Goal: Transaction & Acquisition: Purchase product/service

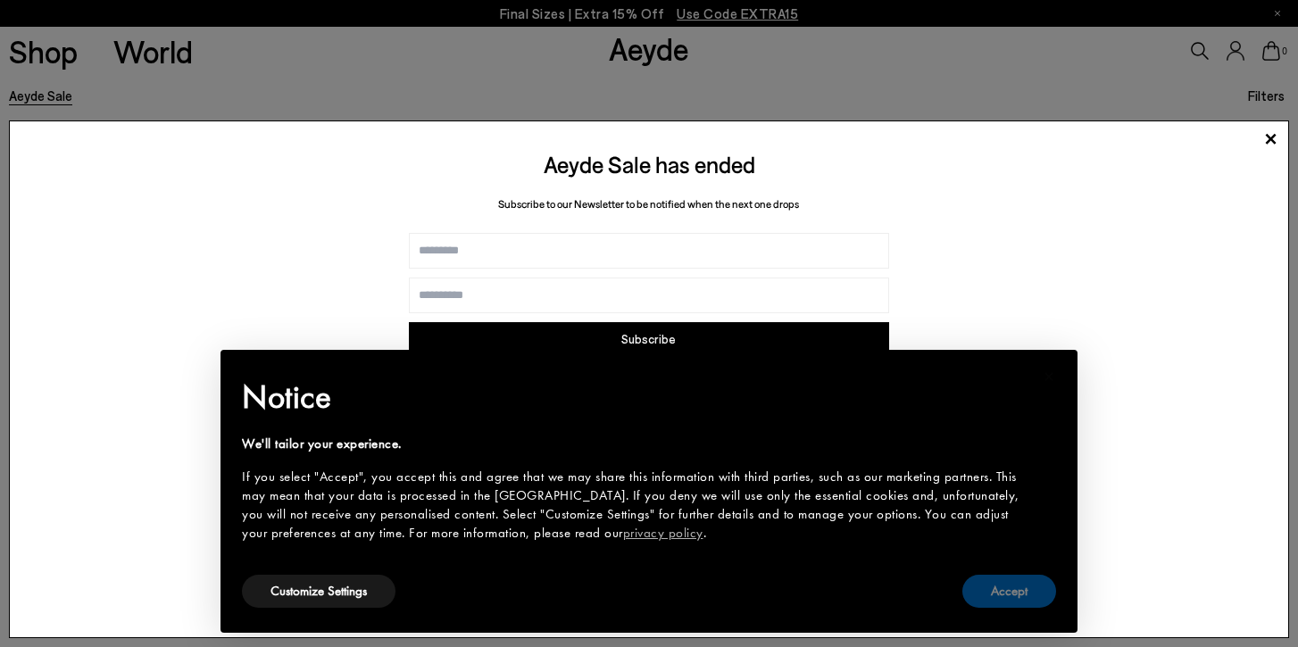
click at [1033, 596] on button "Accept" at bounding box center [1009, 591] width 94 height 33
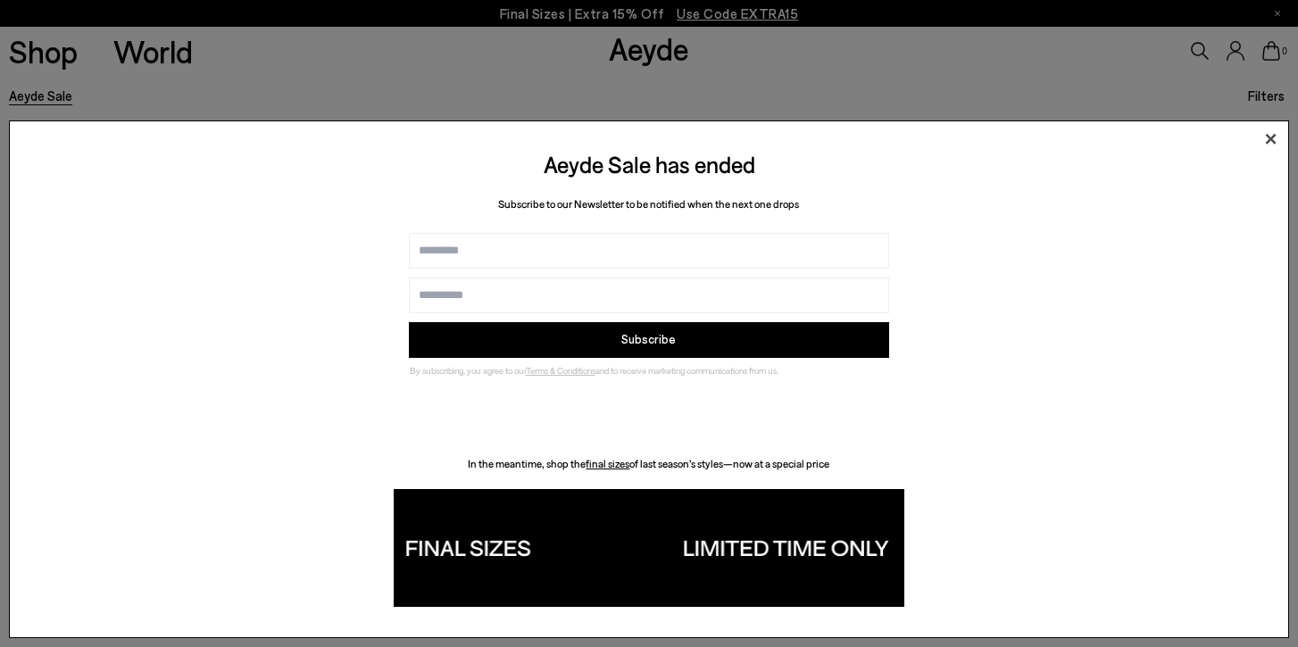
click at [1270, 137] on icon at bounding box center [1271, 139] width 11 height 11
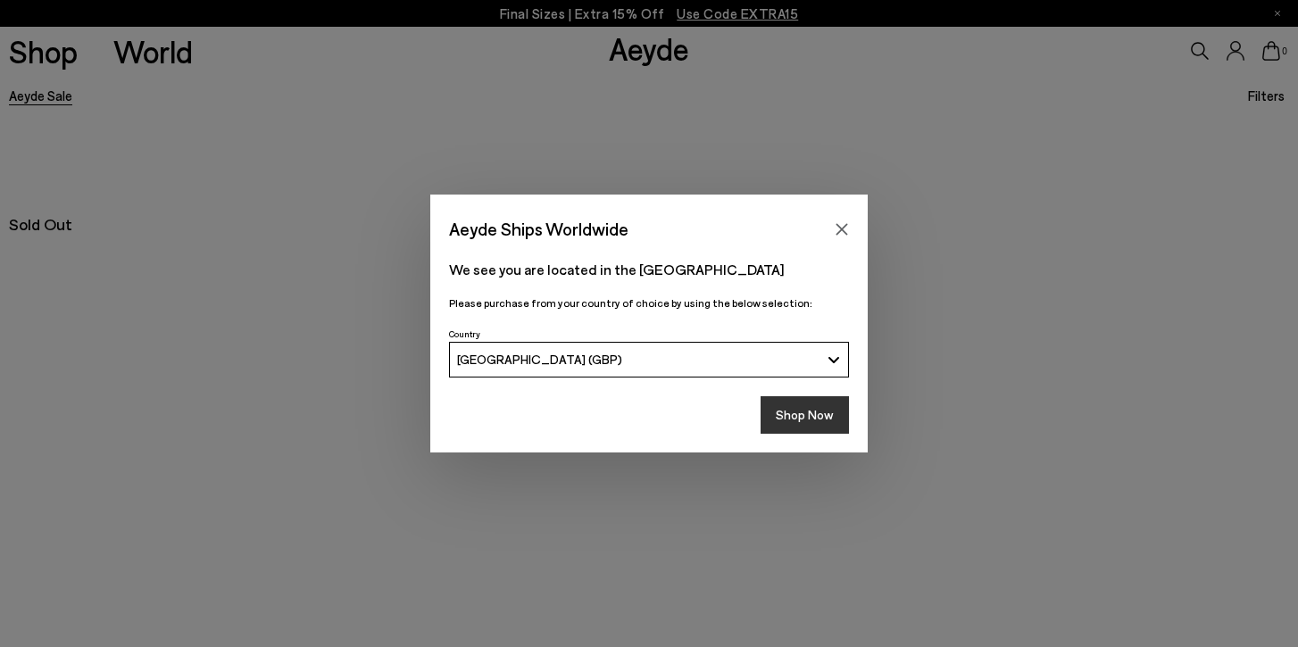
click at [820, 414] on button "Shop Now" at bounding box center [805, 414] width 88 height 37
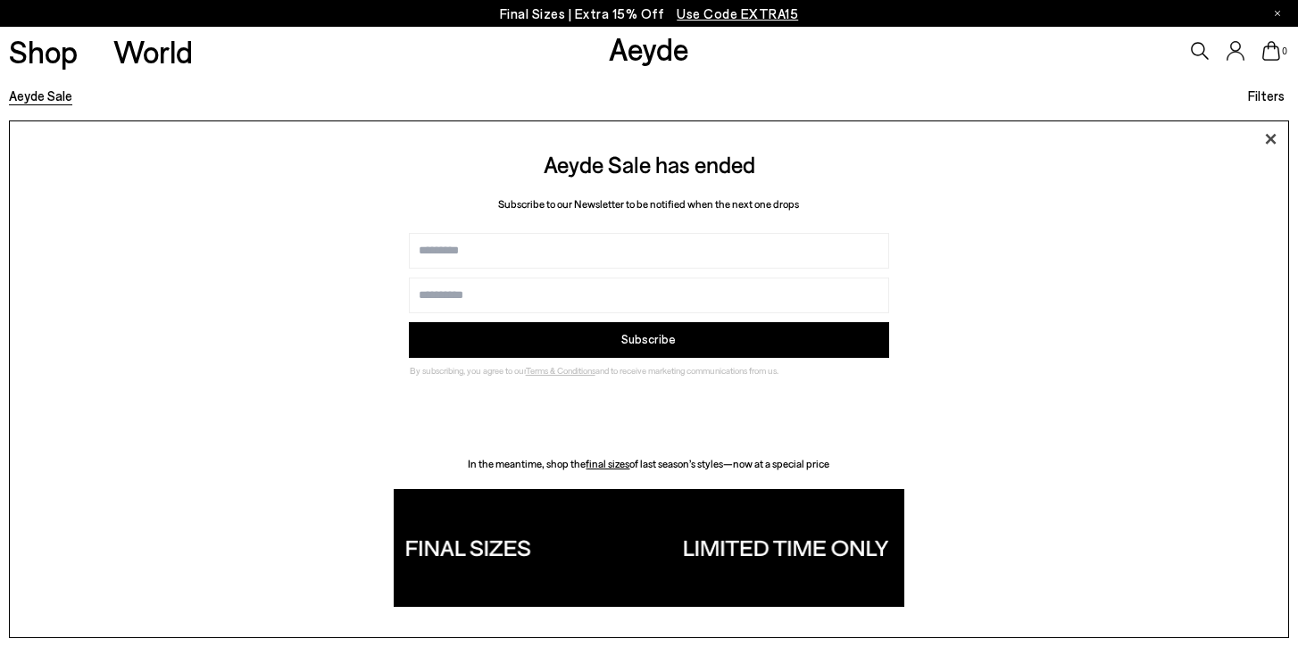
click at [1271, 138] on icon at bounding box center [1271, 139] width 11 height 11
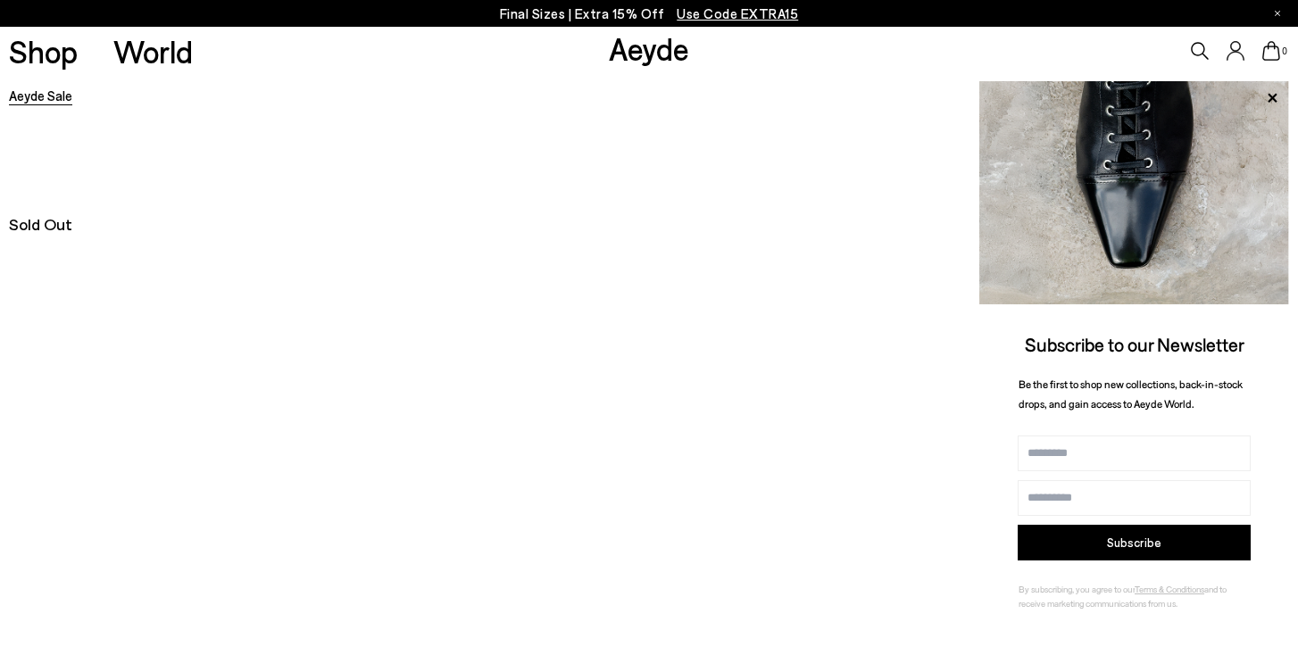
click at [698, 12] on span "Use Code EXTRA15" at bounding box center [737, 13] width 121 height 16
click at [580, 21] on p "Final Sizes | Extra 15% Off Use Code EXTRA15" at bounding box center [649, 14] width 299 height 22
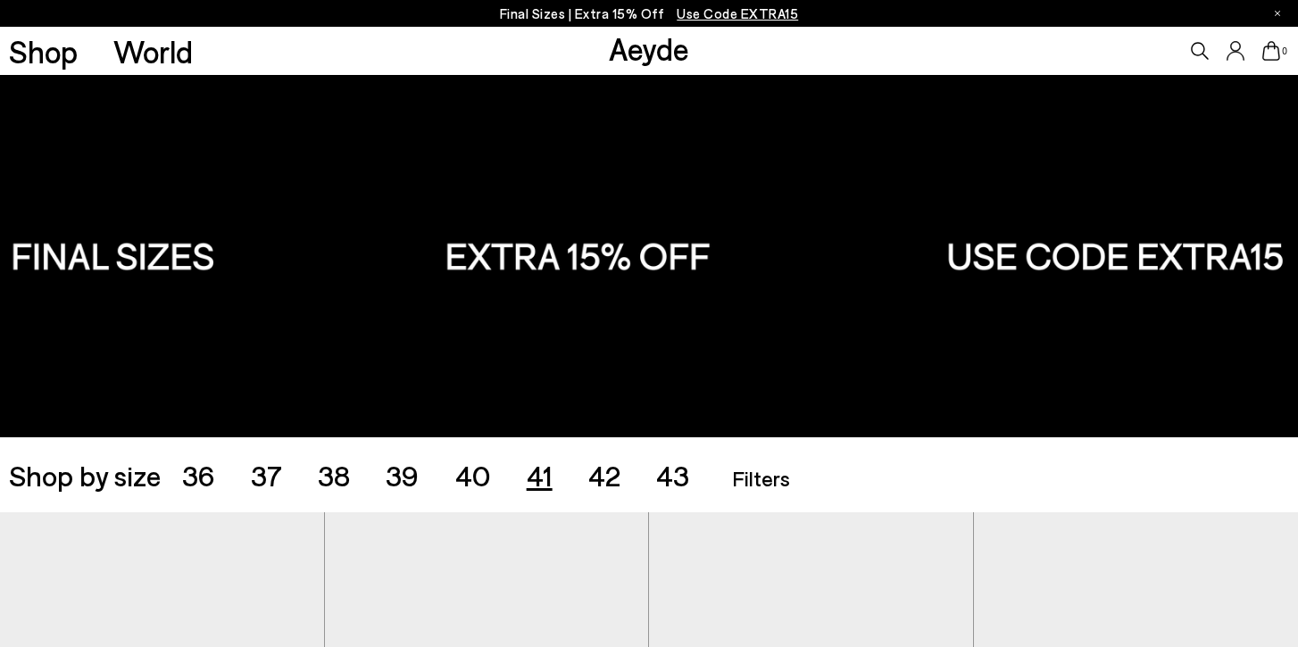
click at [538, 470] on span "41" at bounding box center [540, 475] width 26 height 34
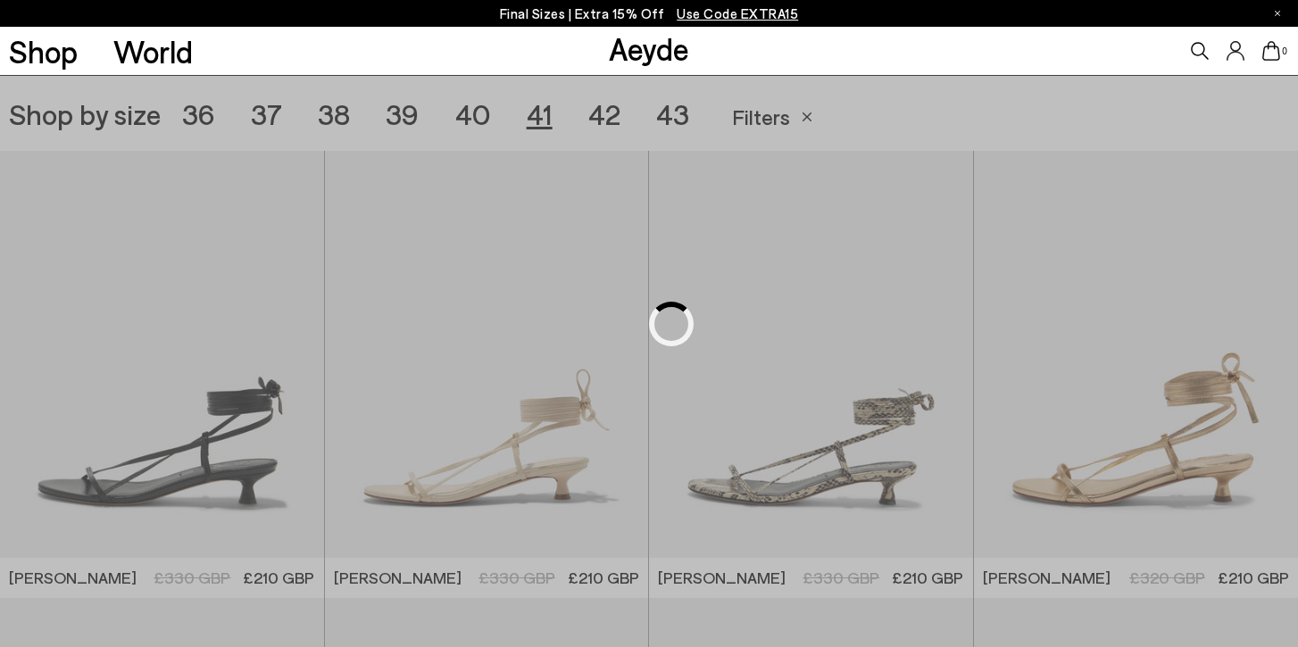
scroll to position [362, 0]
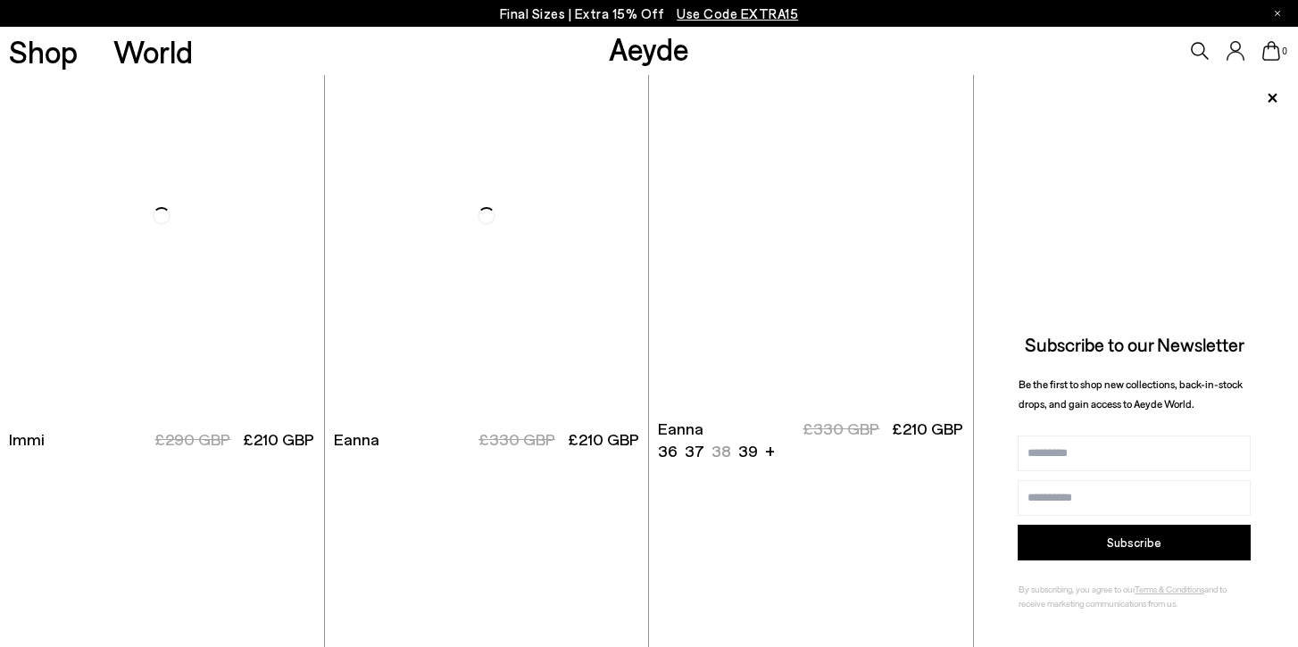
scroll to position [3626, 0]
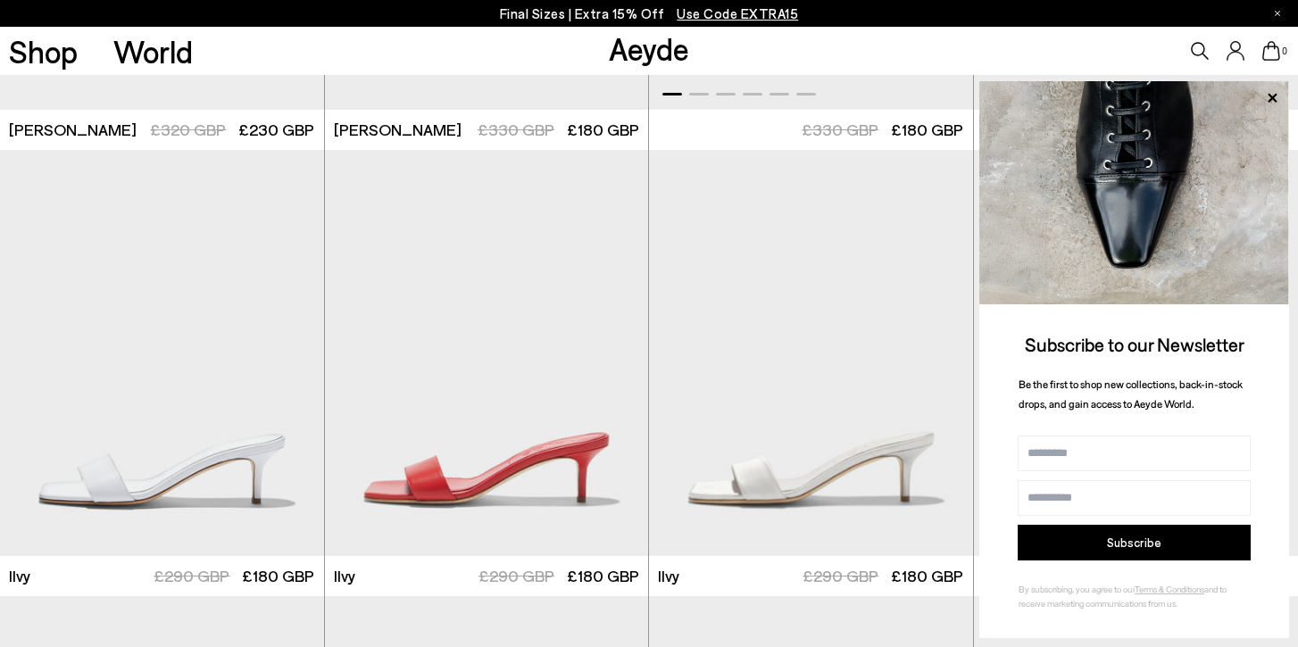
scroll to position [659, 0]
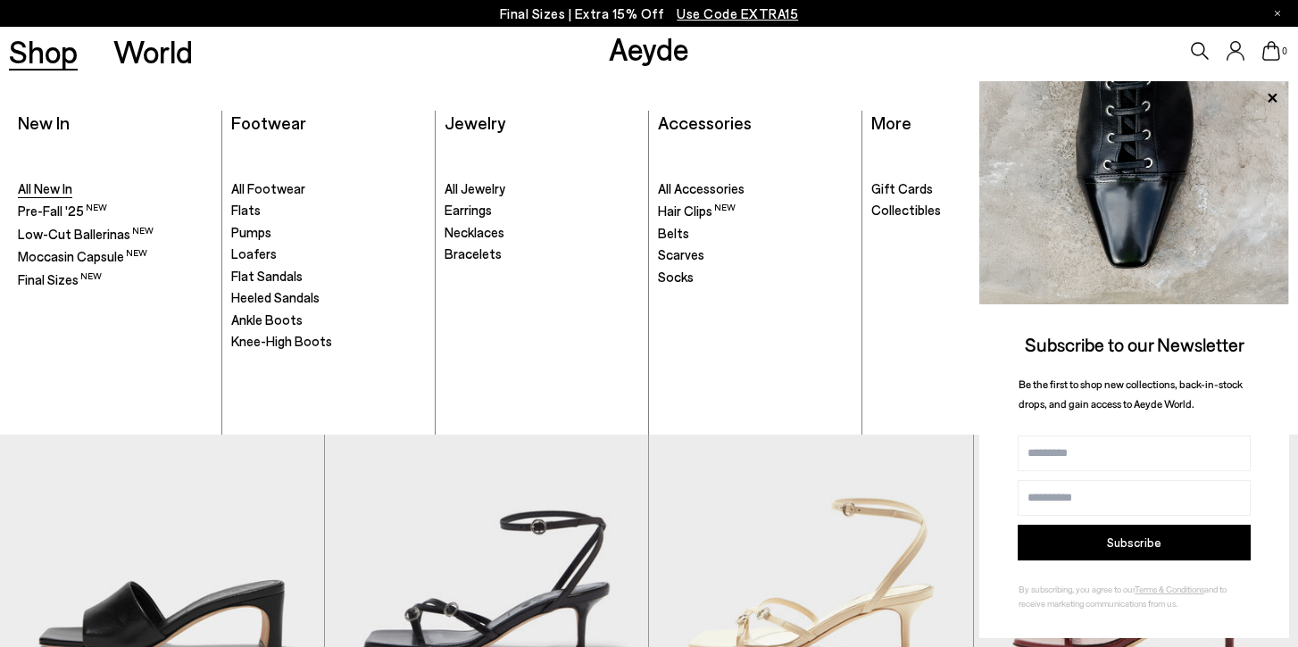
click at [49, 190] on span "All New In" at bounding box center [45, 188] width 54 height 16
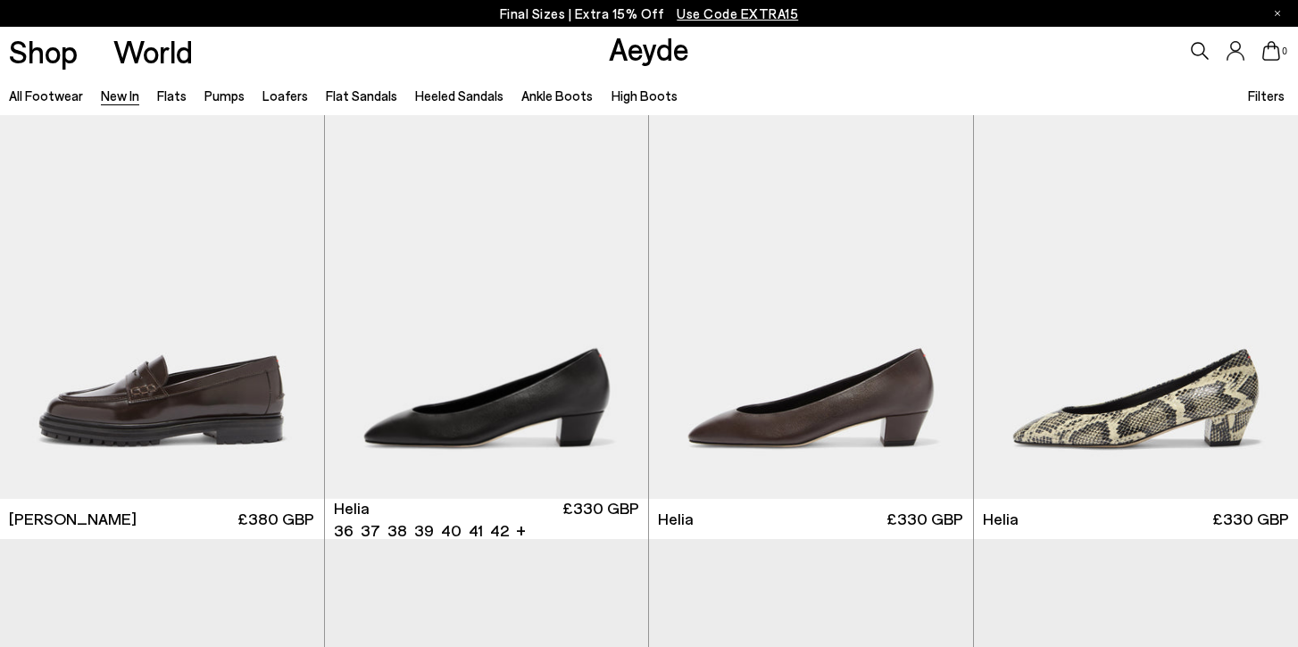
scroll to position [1385, 0]
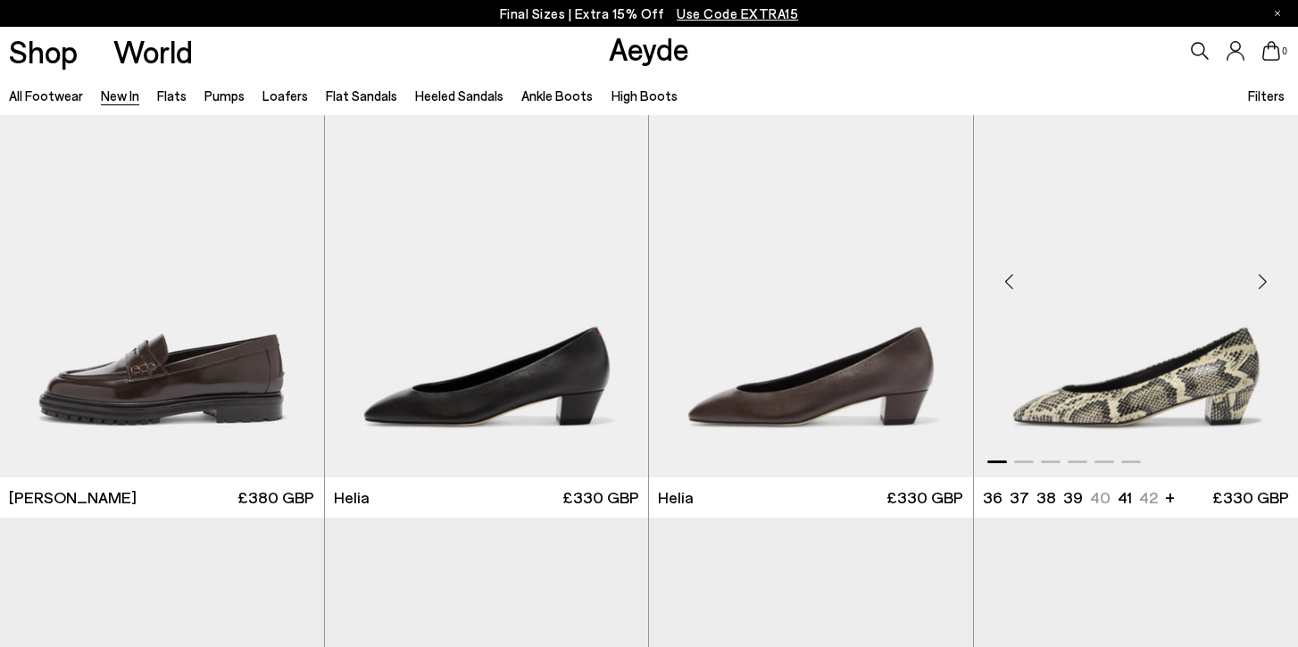
click at [1112, 407] on img "1 / 6" at bounding box center [1136, 274] width 325 height 407
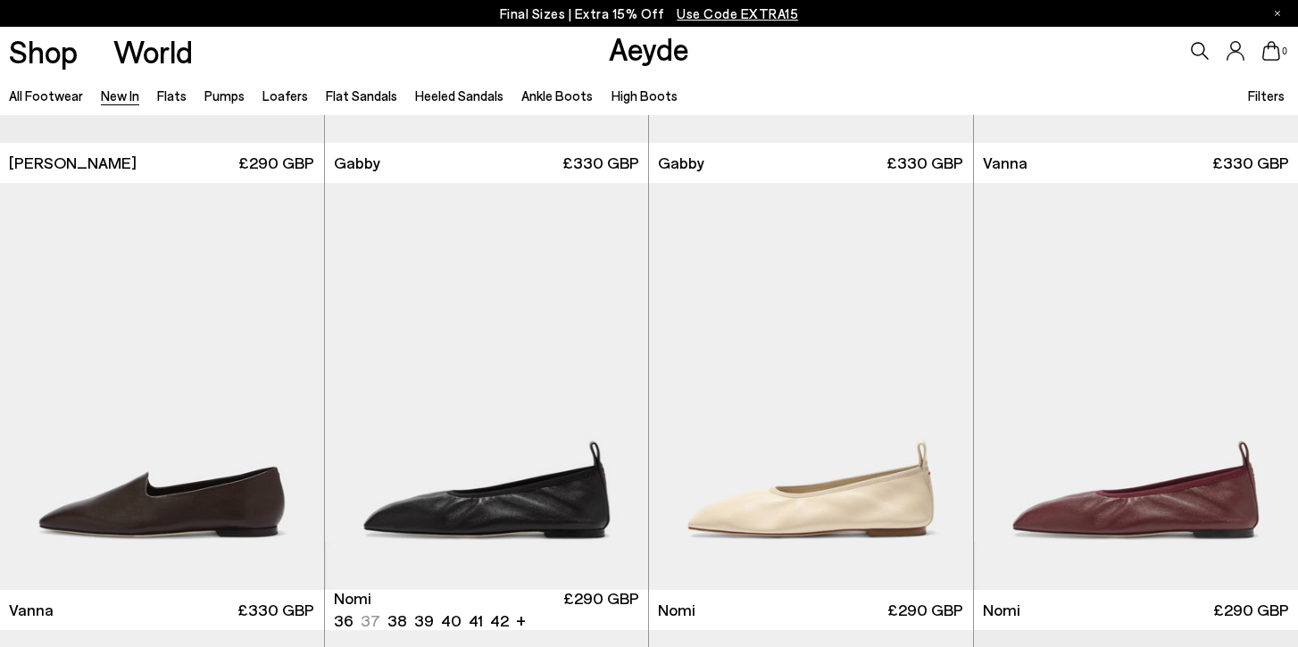
scroll to position [2973, 0]
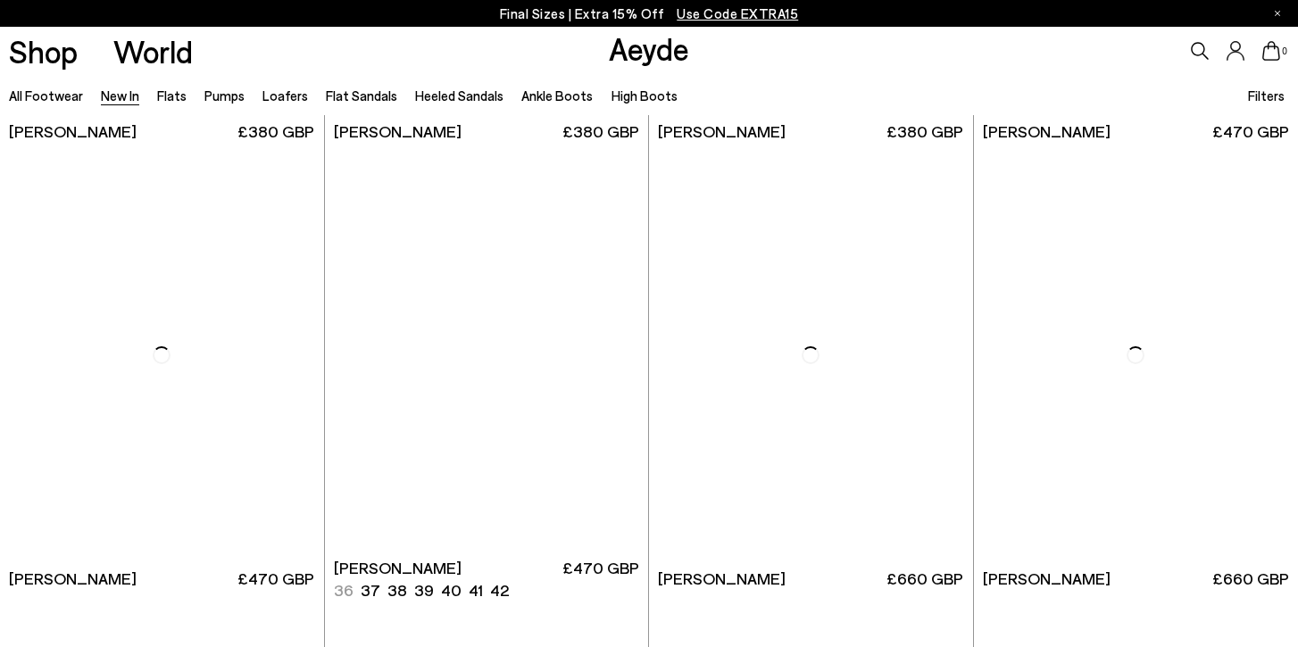
scroll to position [5867, 0]
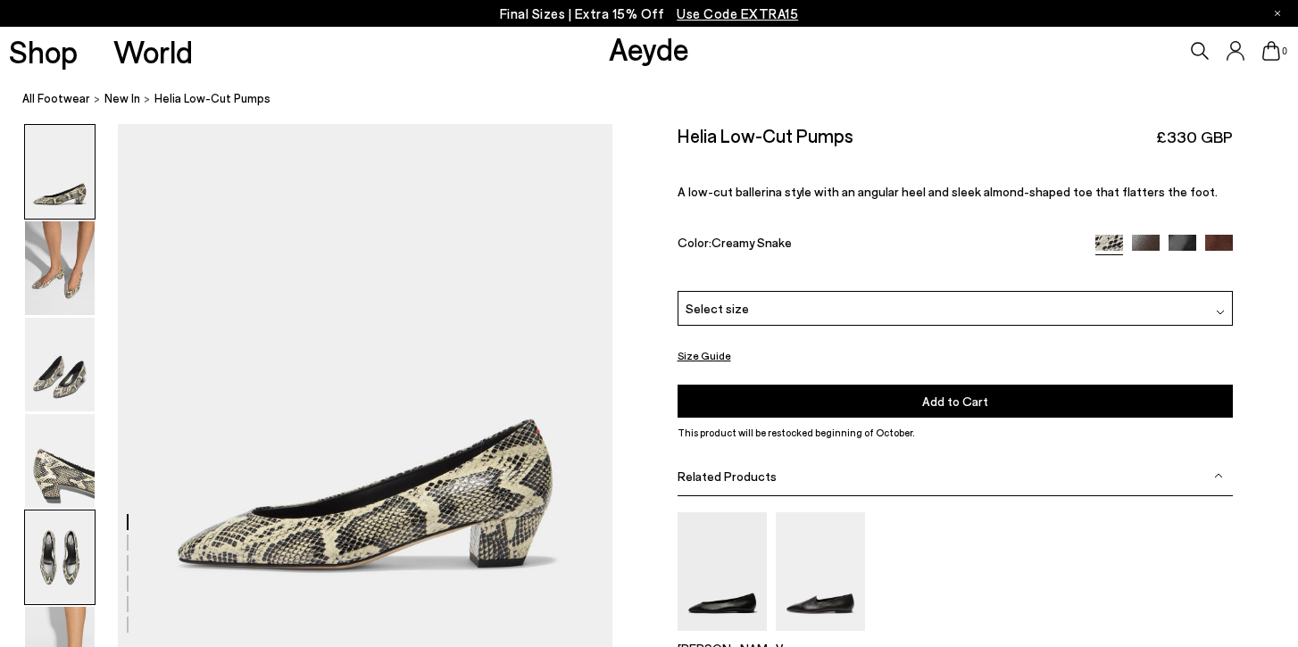
click at [34, 550] on img at bounding box center [60, 558] width 70 height 94
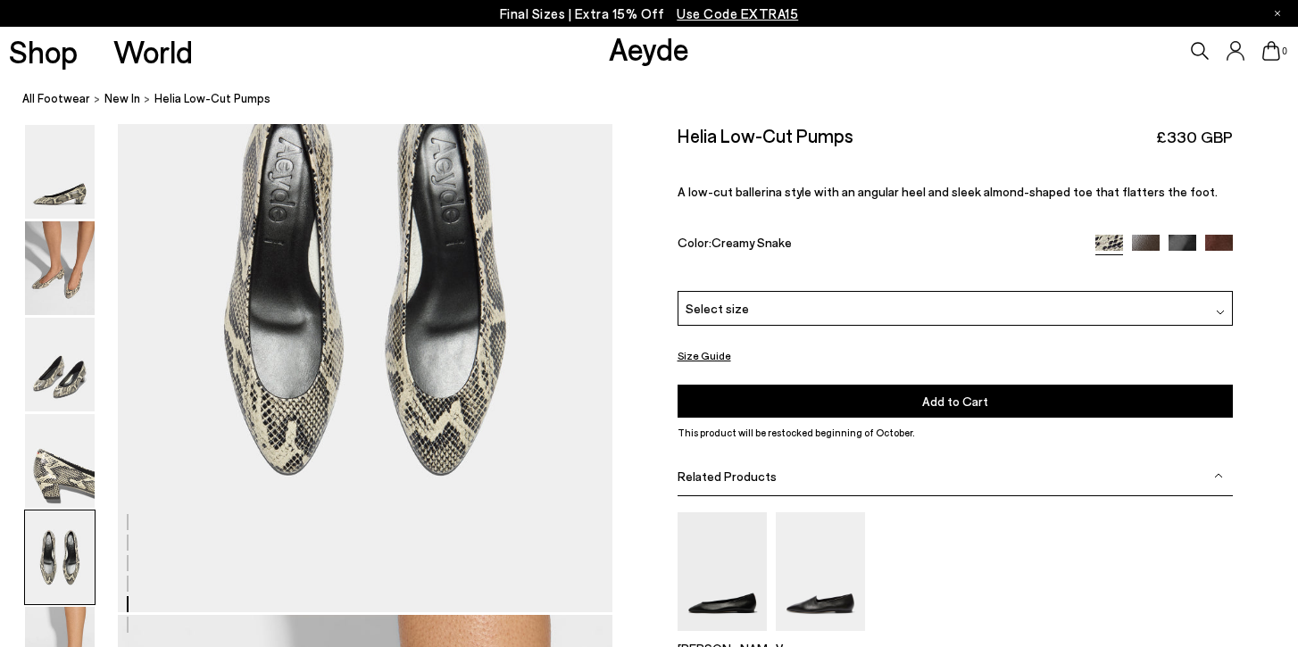
scroll to position [2715, 0]
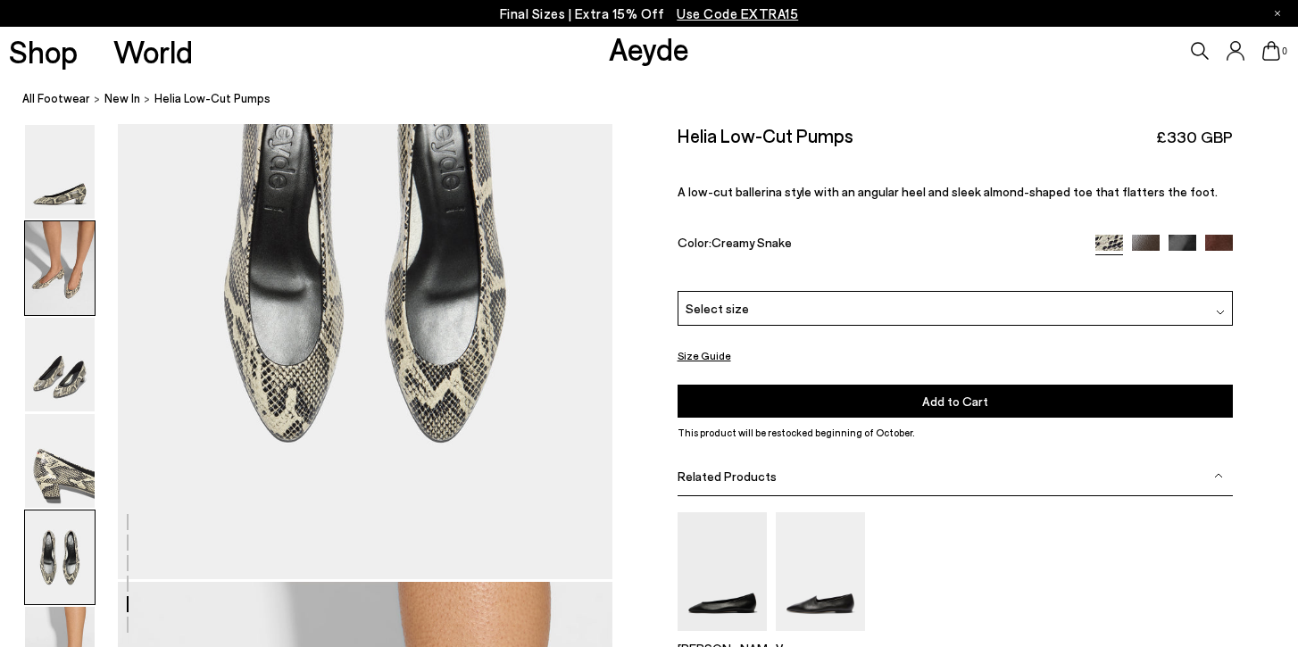
click at [64, 283] on img at bounding box center [60, 268] width 70 height 94
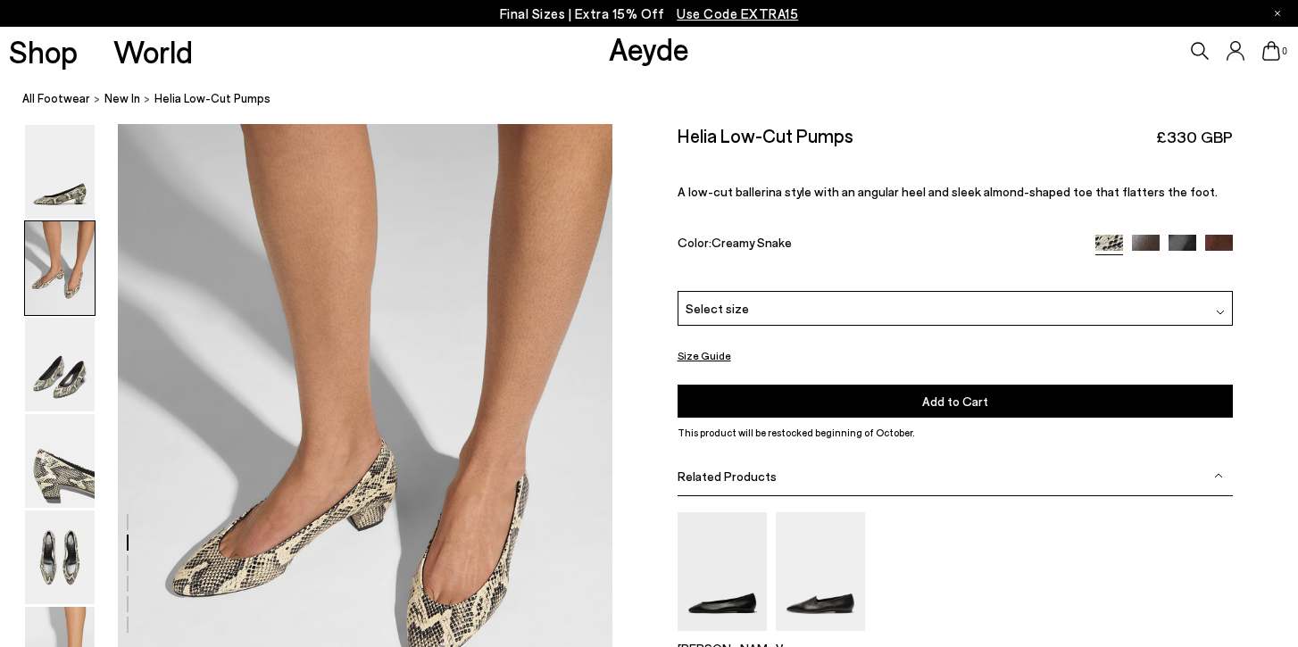
scroll to position [528, 0]
